Goal: Task Accomplishment & Management: Manage account settings

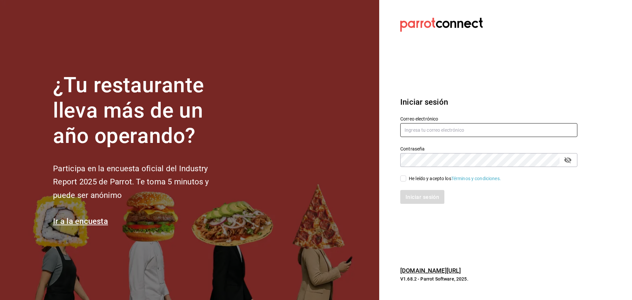
click at [438, 126] on input "text" at bounding box center [488, 130] width 177 height 14
type input "peterlunch@cdmx.com"
click at [404, 178] on input "He leído y acepto los Términos y condiciones." at bounding box center [403, 178] width 6 height 6
checkbox input "true"
click at [412, 196] on font "Iniciar sesión" at bounding box center [423, 197] width 34 height 6
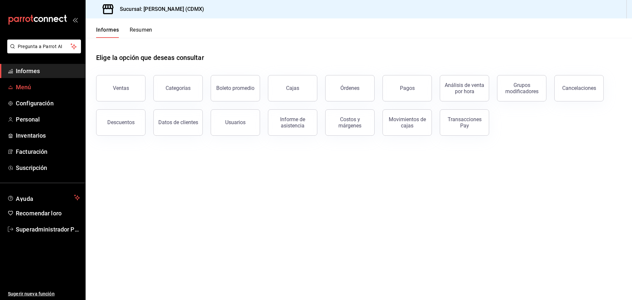
click at [28, 84] on font "Menú" at bounding box center [23, 87] width 15 height 7
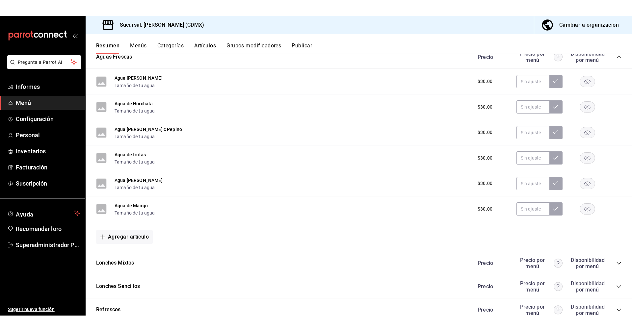
scroll to position [261, 0]
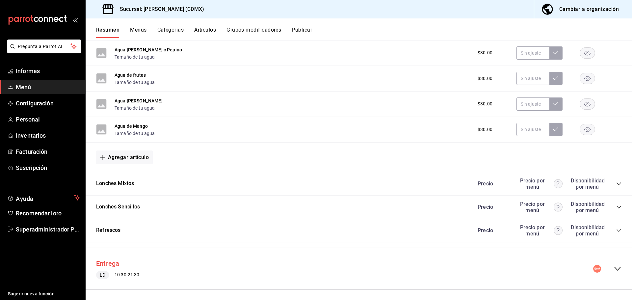
click at [107, 260] on font "Entrega" at bounding box center [107, 264] width 23 height 8
